Goal: Transaction & Acquisition: Purchase product/service

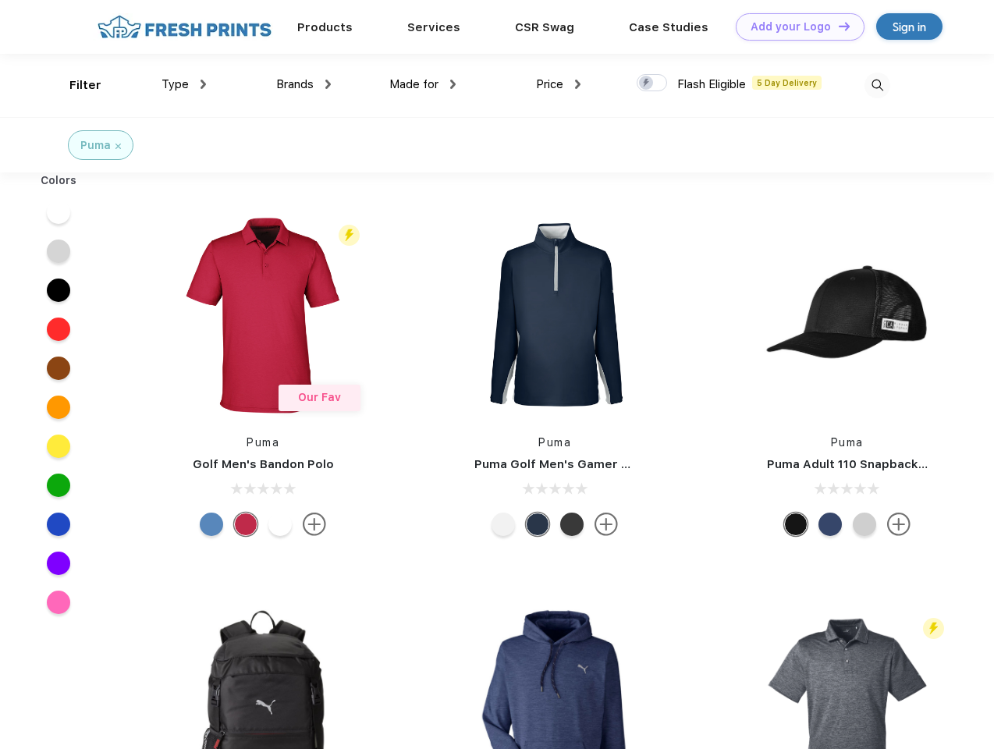
scroll to position [1, 0]
click at [794, 27] on link "Add your Logo Design Tool" at bounding box center [800, 26] width 129 height 27
click at [0, 0] on div "Design Tool" at bounding box center [0, 0] width 0 height 0
click at [837, 26] on link "Add your Logo Design Tool" at bounding box center [800, 26] width 129 height 27
click at [75, 85] on div "Filter" at bounding box center [85, 85] width 32 height 18
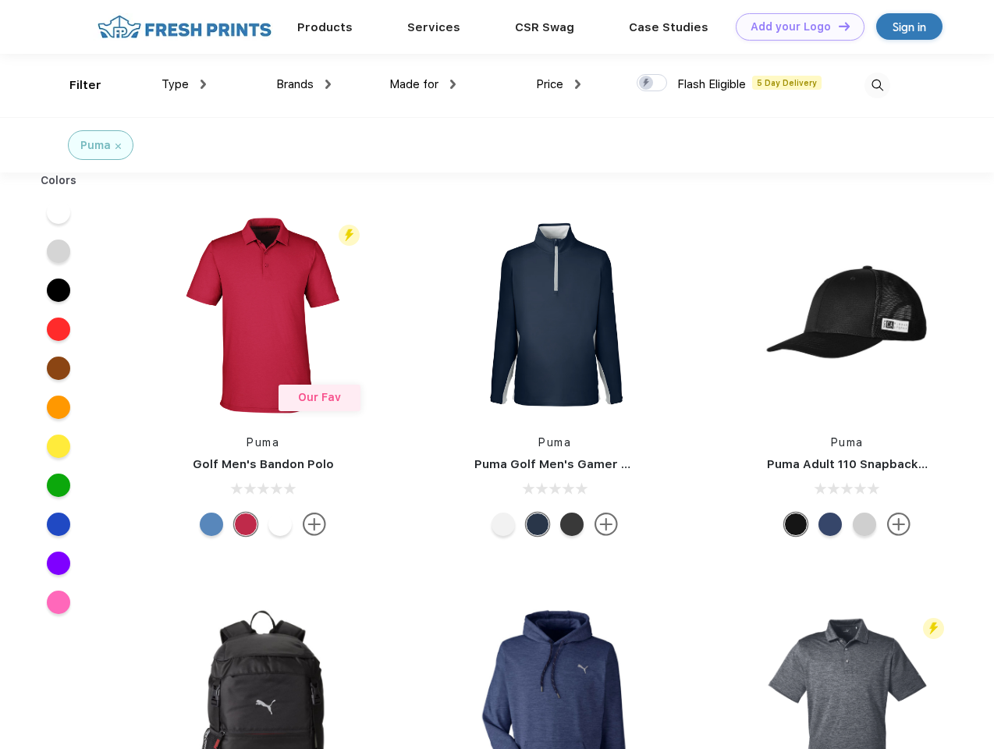
click at [184, 84] on span "Type" at bounding box center [175, 84] width 27 height 14
click at [304, 84] on span "Brands" at bounding box center [294, 84] width 37 height 14
click at [423, 84] on span "Made for" at bounding box center [413, 84] width 49 height 14
click at [559, 84] on span "Price" at bounding box center [549, 84] width 27 height 14
click at [652, 84] on div at bounding box center [652, 82] width 30 height 17
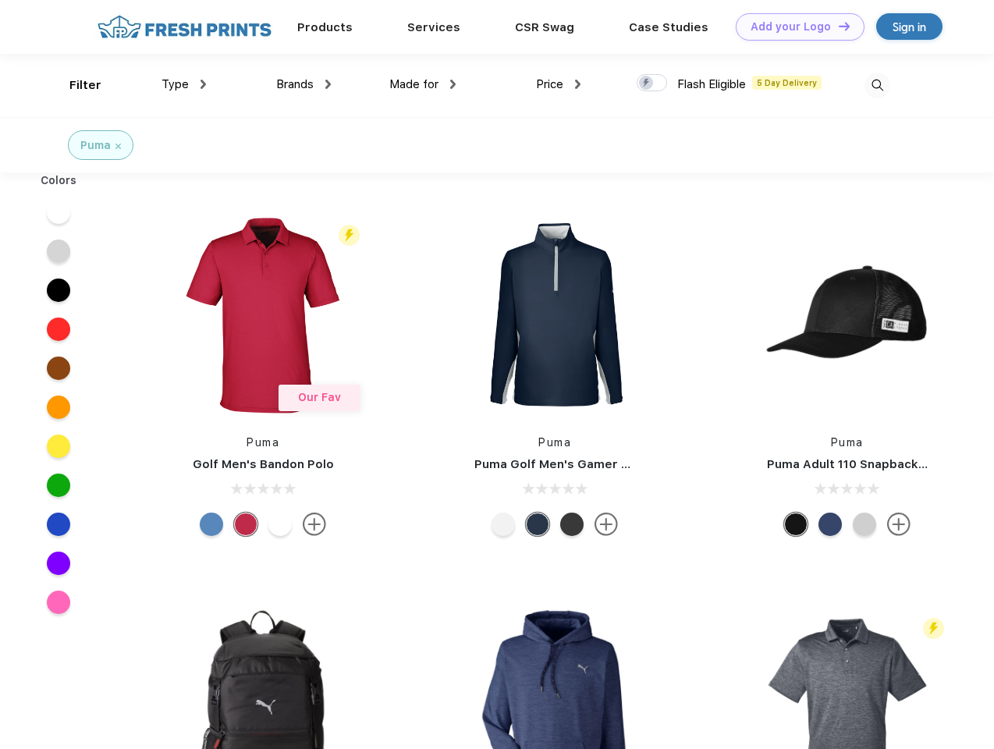
click at [647, 84] on input "checkbox" at bounding box center [642, 78] width 10 height 10
click at [877, 85] on img at bounding box center [878, 86] width 26 height 26
